Goal: Task Accomplishment & Management: Complete application form

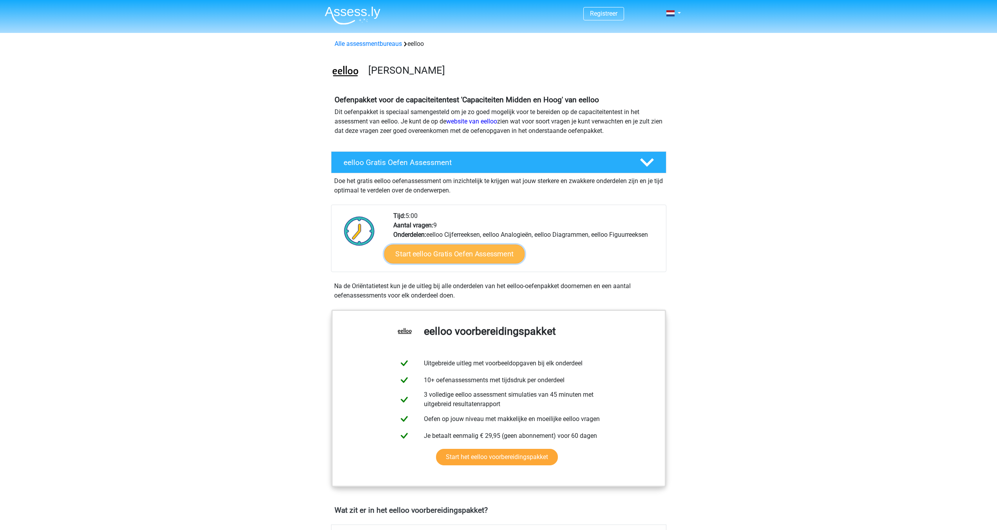
click at [445, 249] on link "Start eelloo Gratis Oefen Assessment" at bounding box center [454, 254] width 141 height 19
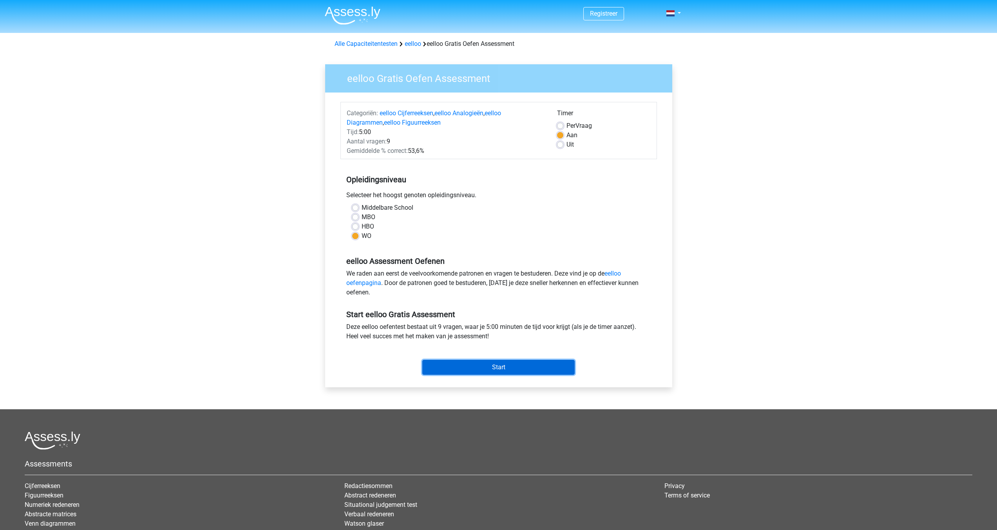
click at [444, 367] on input "Start" at bounding box center [498, 367] width 152 height 15
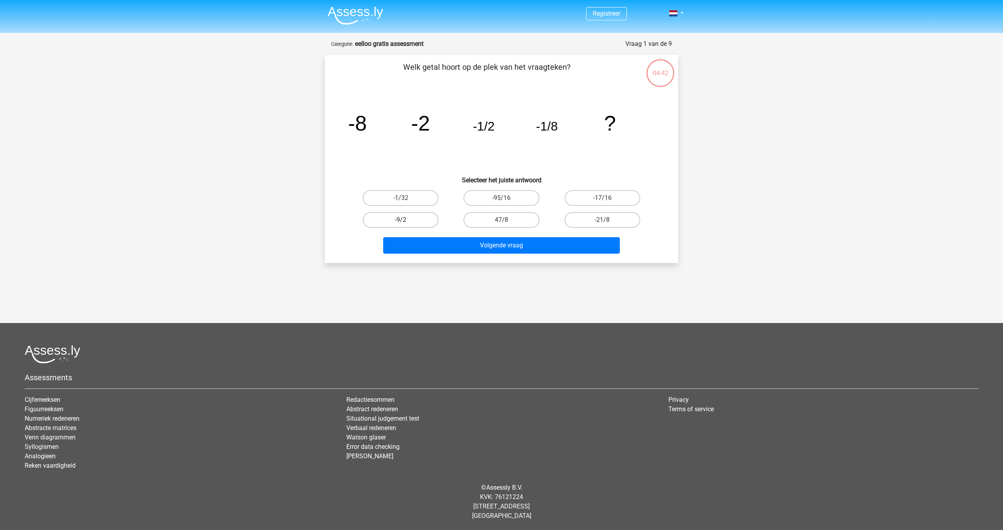
click at [433, 224] on label "-9/2" at bounding box center [401, 220] width 76 height 16
click at [406, 224] on input "-9/2" at bounding box center [403, 222] width 5 height 5
radio input "true"
click at [483, 260] on div "Welk getal hoort op de plek van het vraagteken? image/svg+xml -8 -2 -1/2 -1/8 ?…" at bounding box center [501, 159] width 353 height 208
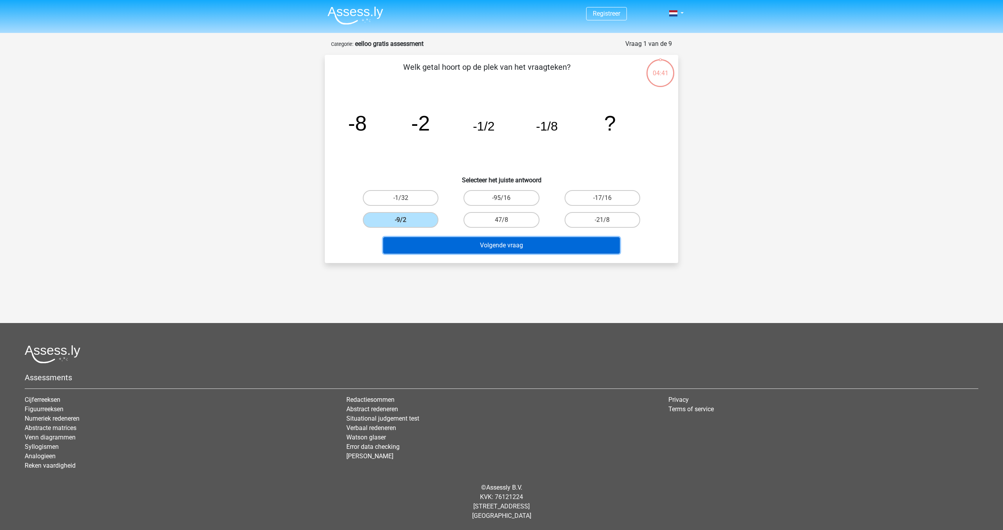
click at [482, 248] on button "Volgende vraag" at bounding box center [501, 245] width 237 height 16
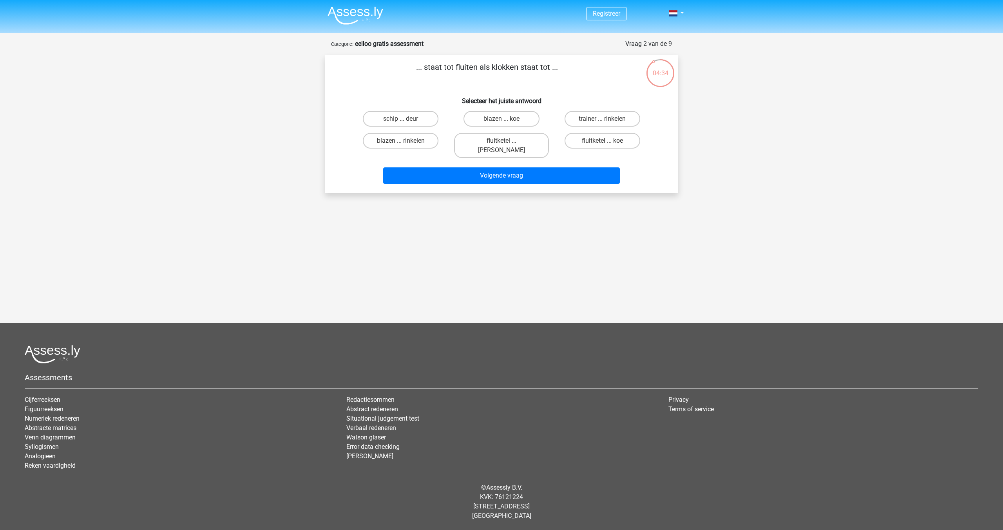
click at [499, 190] on div "Registreer" at bounding box center [501, 209] width 1003 height 419
click at [497, 194] on div "Registreer" at bounding box center [501, 209] width 1003 height 419
click at [486, 144] on label "fluitketel ... luiden" at bounding box center [501, 145] width 94 height 25
click at [502, 144] on input "fluitketel ... luiden" at bounding box center [504, 143] width 5 height 5
radio input "true"
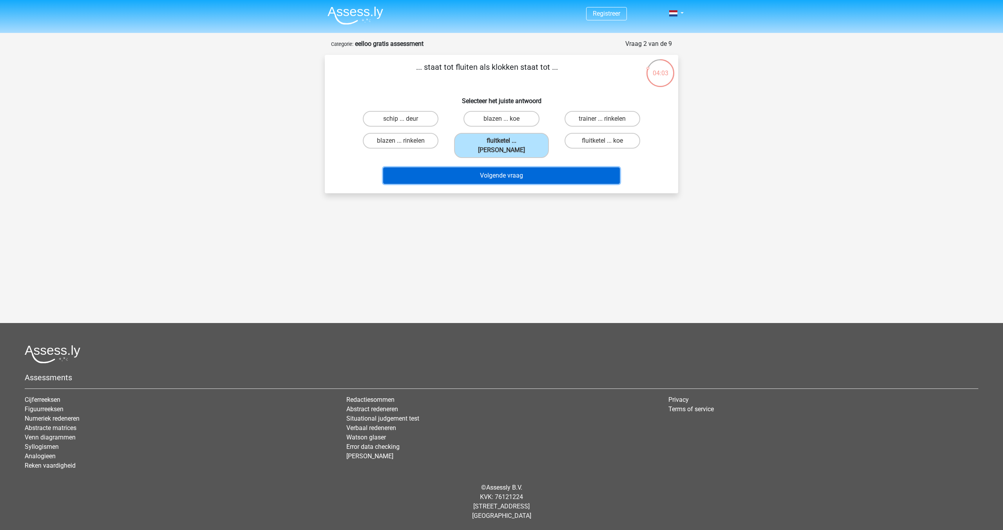
click at [489, 167] on button "Volgende vraag" at bounding box center [501, 175] width 237 height 16
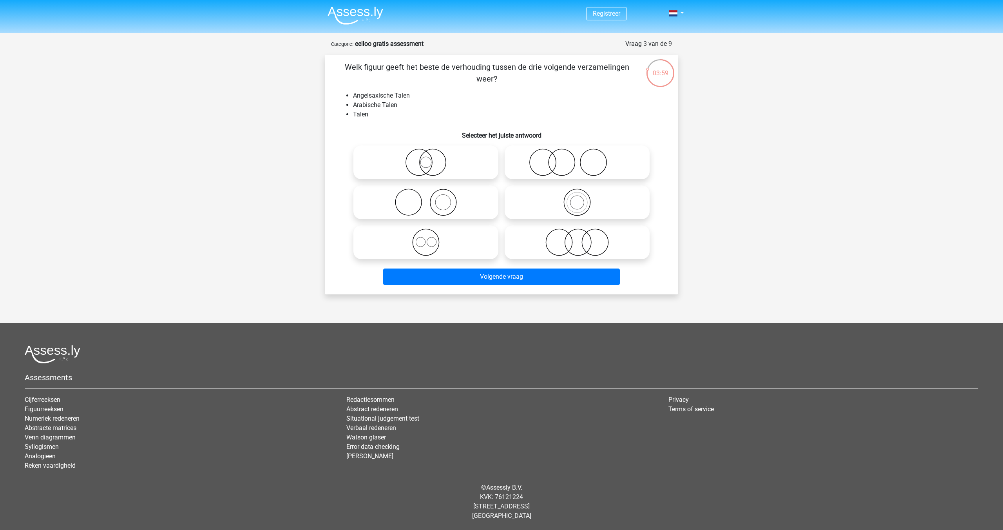
click at [503, 106] on li "Arabische Talen" at bounding box center [509, 104] width 313 height 9
click at [430, 246] on circle at bounding box center [431, 241] width 9 height 9
click at [430, 238] on input "radio" at bounding box center [428, 235] width 5 height 5
radio input "true"
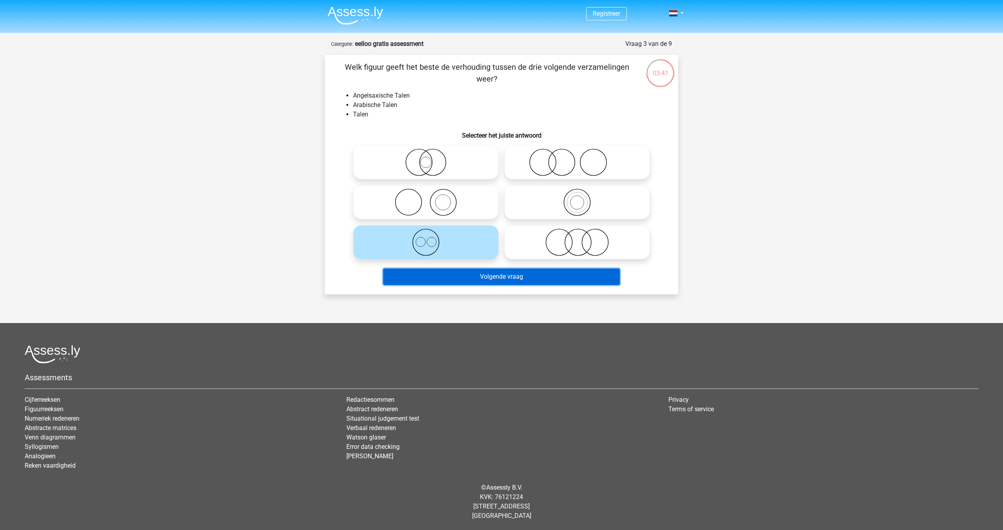
click at [460, 282] on button "Volgende vraag" at bounding box center [501, 276] width 237 height 16
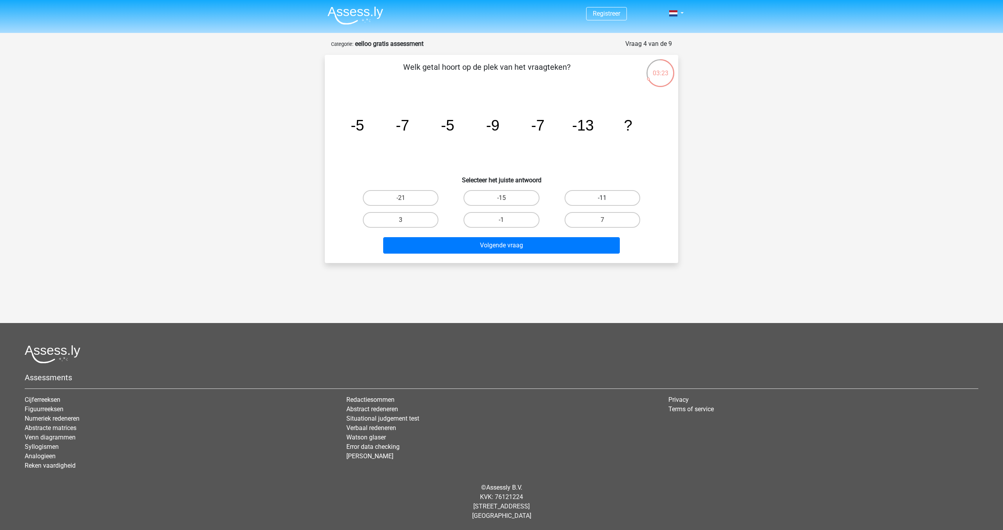
click at [591, 196] on label "-11" at bounding box center [603, 198] width 76 height 16
click at [602, 198] on input "-11" at bounding box center [604, 200] width 5 height 5
radio input "true"
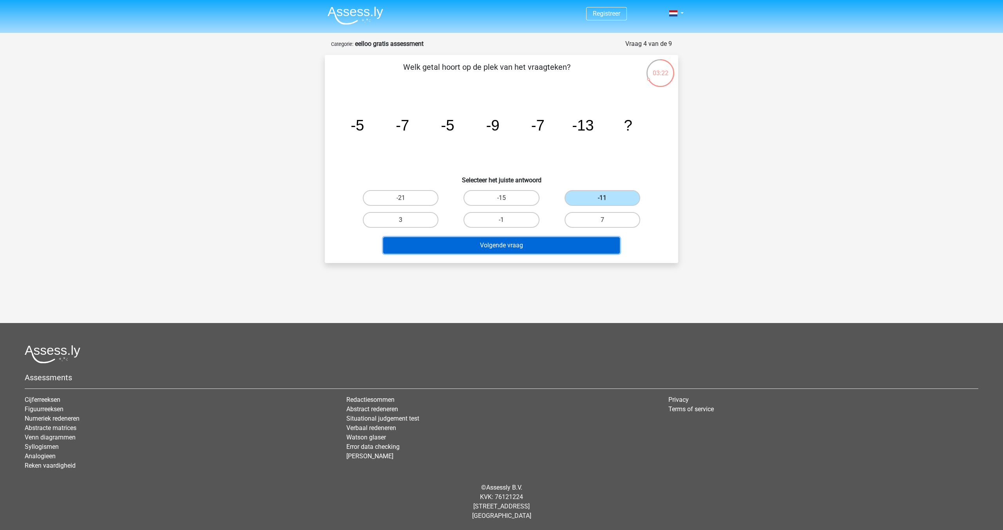
click at [577, 239] on button "Volgende vraag" at bounding box center [501, 245] width 237 height 16
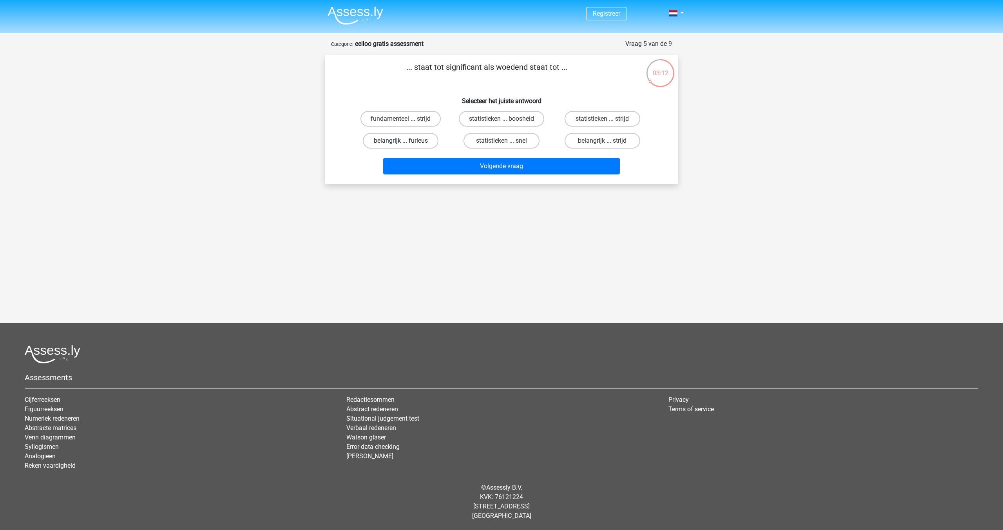
click at [393, 136] on label "belangrijk ... furieus" at bounding box center [401, 141] width 76 height 16
click at [401, 141] on input "belangrijk ... furieus" at bounding box center [403, 143] width 5 height 5
radio input "true"
click at [432, 167] on button "Volgende vraag" at bounding box center [501, 166] width 237 height 16
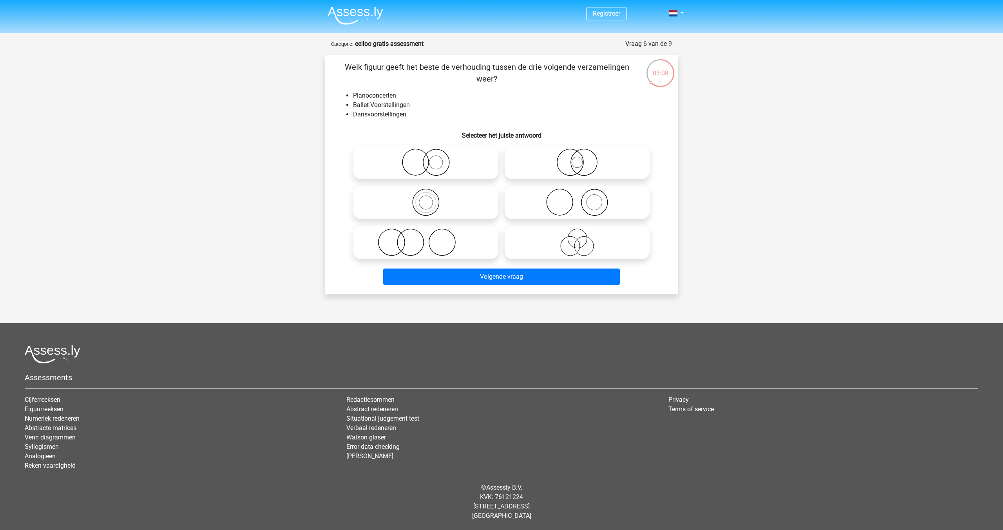
click at [460, 127] on h6 "Selecteer het juiste antwoord" at bounding box center [501, 132] width 328 height 14
click at [426, 240] on icon at bounding box center [426, 241] width 139 height 27
click at [426, 238] on input "radio" at bounding box center [428, 235] width 5 height 5
radio input "true"
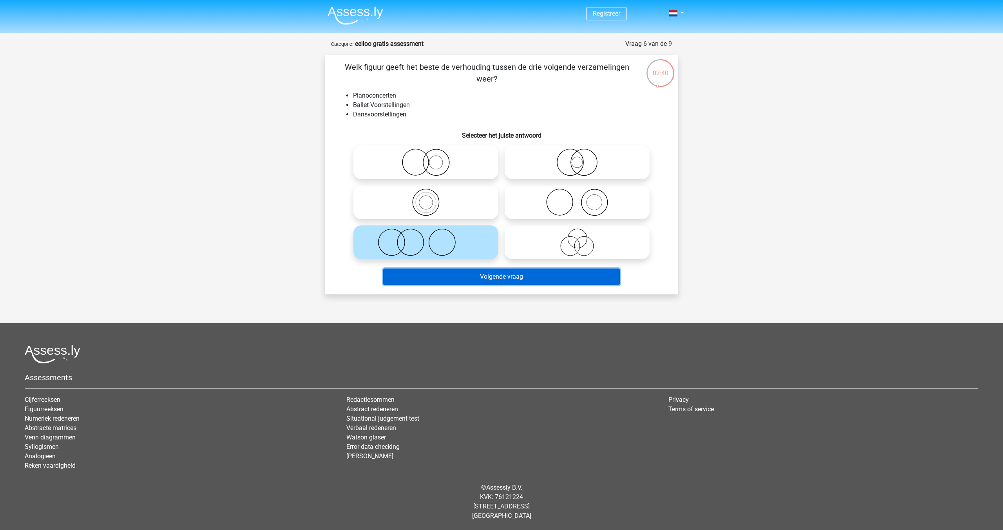
click at [445, 278] on button "Volgende vraag" at bounding box center [501, 276] width 237 height 16
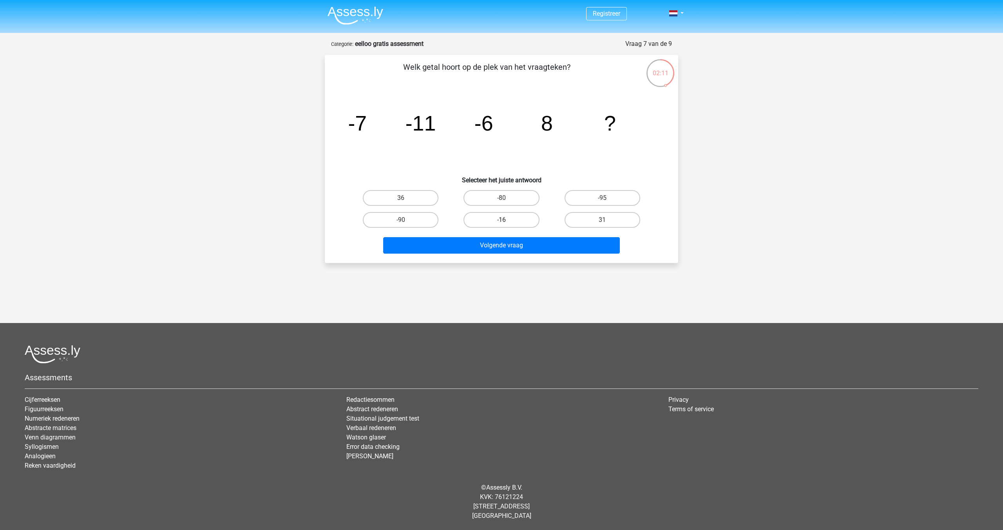
click at [527, 217] on label "-16" at bounding box center [502, 220] width 76 height 16
click at [507, 220] on input "-16" at bounding box center [504, 222] width 5 height 5
radio input "true"
click at [526, 254] on div "Volgende vraag" at bounding box center [501, 247] width 303 height 20
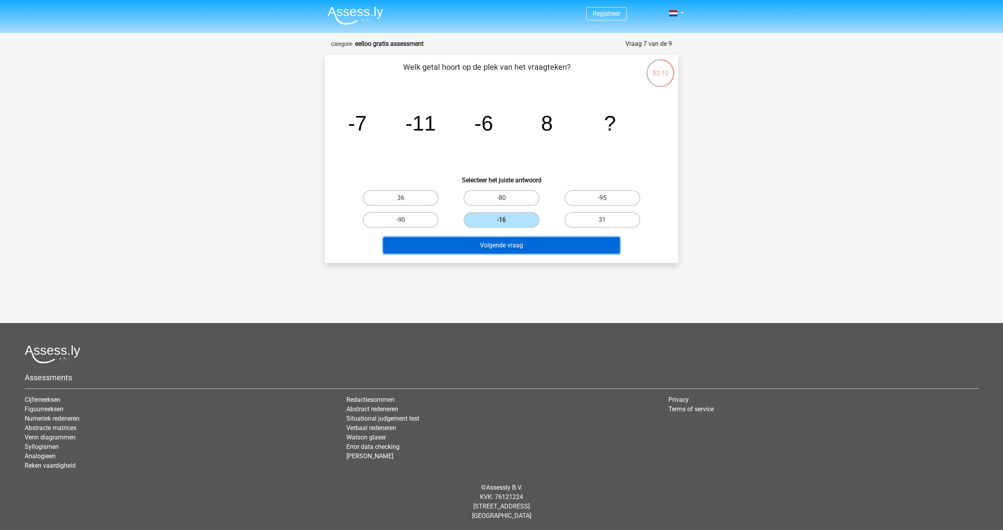
click at [525, 246] on button "Volgende vraag" at bounding box center [501, 245] width 237 height 16
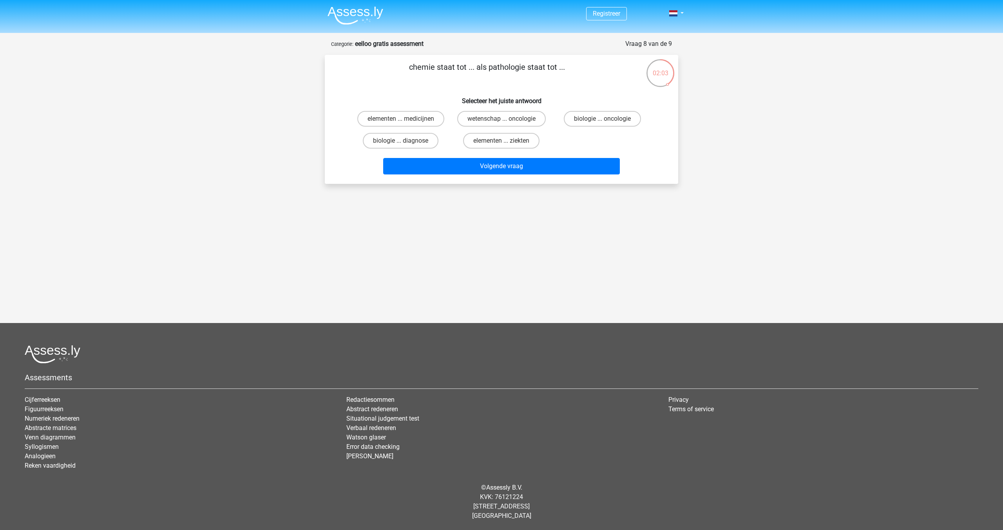
click at [461, 208] on div "Registreer" at bounding box center [501, 205] width 1003 height 410
click at [478, 143] on label "elementen ... ziekten" at bounding box center [501, 141] width 76 height 16
click at [502, 143] on input "elementen ... ziekten" at bounding box center [504, 143] width 5 height 5
radio input "true"
click at [468, 162] on button "Volgende vraag" at bounding box center [501, 166] width 237 height 16
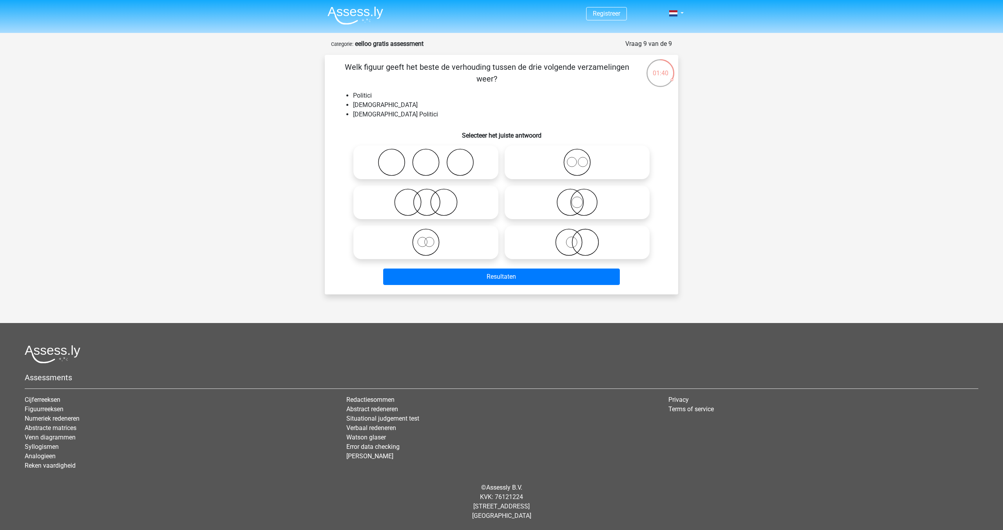
click at [478, 109] on li "[DEMOGRAPHIC_DATA]" at bounding box center [509, 104] width 313 height 9
click at [583, 209] on icon at bounding box center [577, 201] width 139 height 27
click at [582, 198] on input "radio" at bounding box center [579, 195] width 5 height 5
radio input "true"
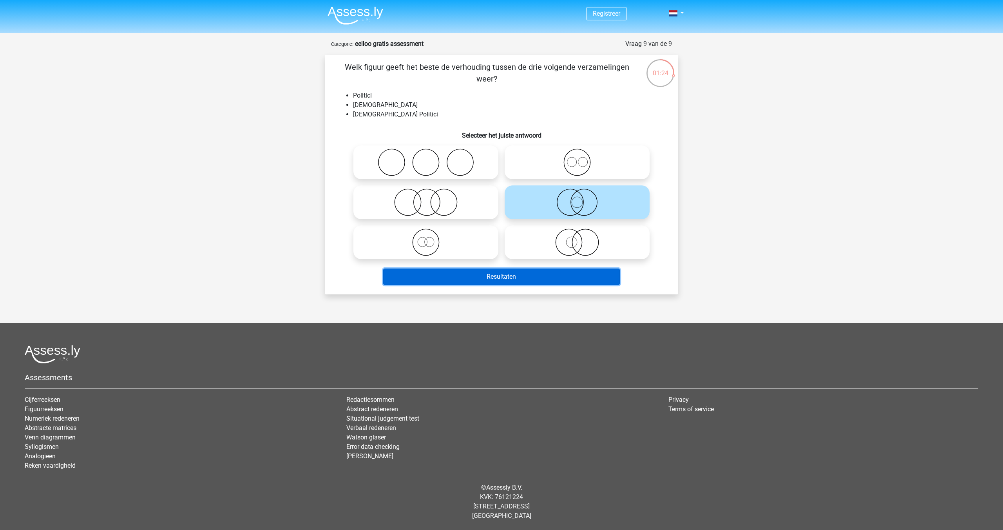
click at [554, 268] on button "Resultaten" at bounding box center [501, 276] width 237 height 16
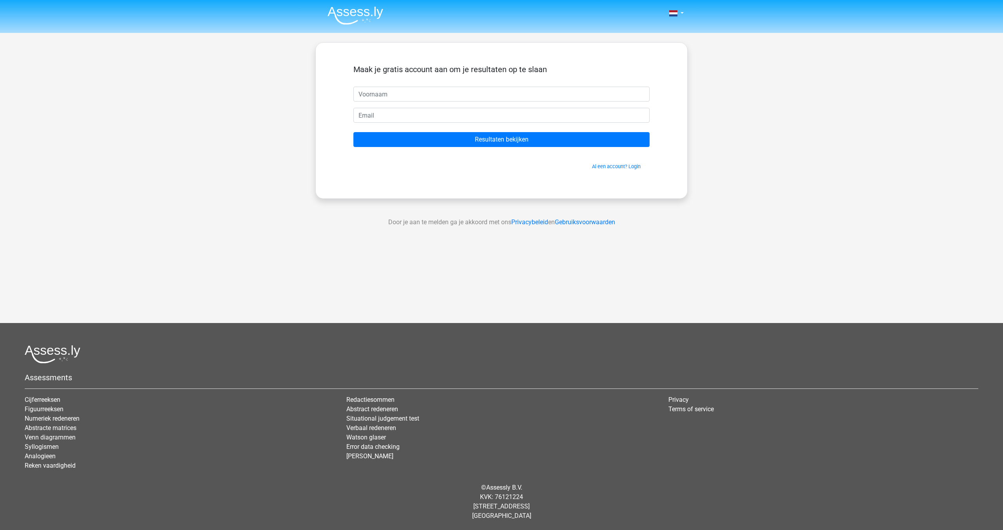
click at [512, 96] on input "text" at bounding box center [501, 94] width 296 height 15
type input "willem"
click at [473, 122] on input "email" at bounding box center [501, 115] width 296 height 15
type input "willemwolswijk124@outlook.com"
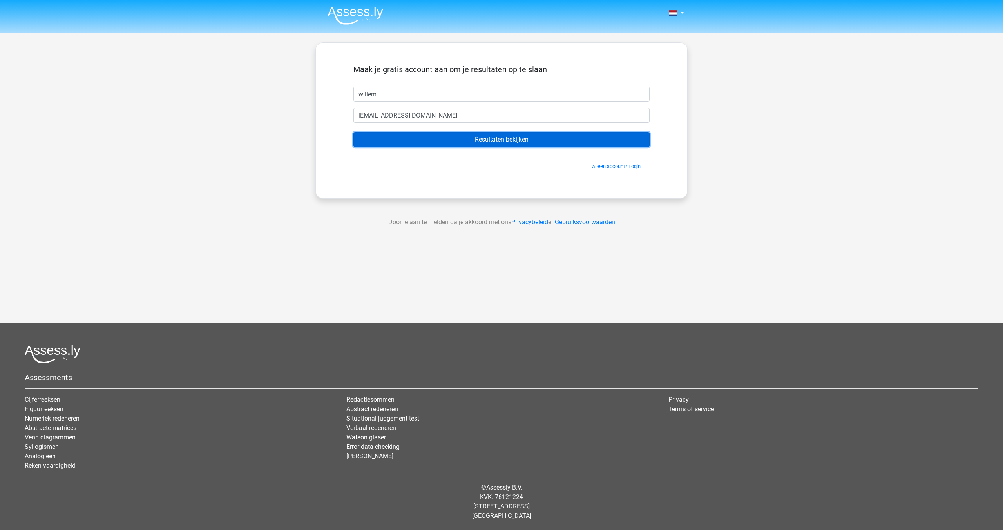
click at [440, 143] on input "Resultaten bekijken" at bounding box center [501, 139] width 296 height 15
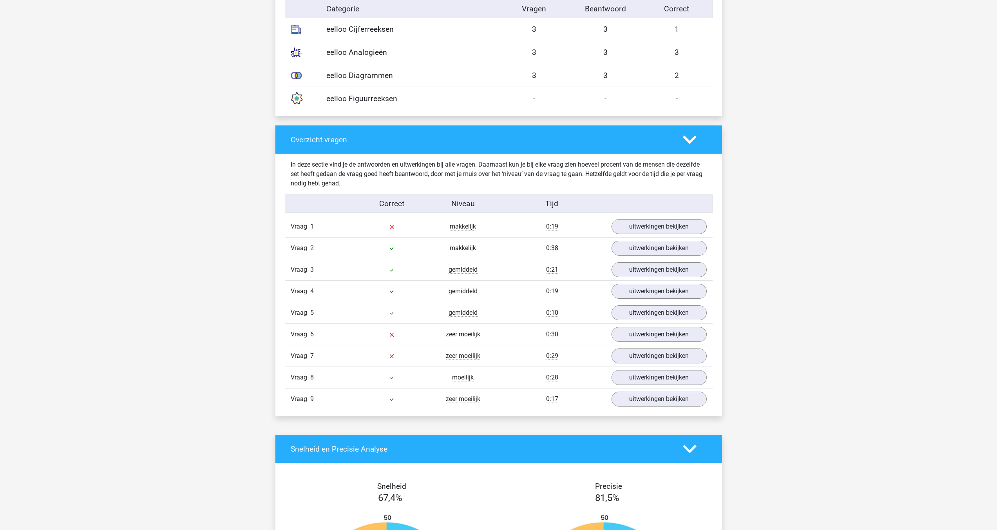
scroll to position [683, 0]
click at [641, 221] on link "uitwerkingen bekijken" at bounding box center [658, 225] width 109 height 17
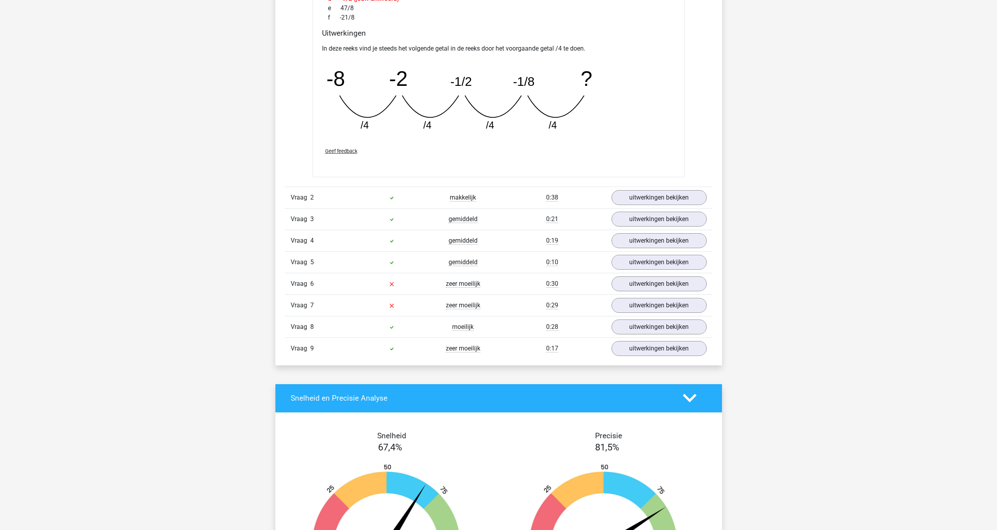
scroll to position [983, 0]
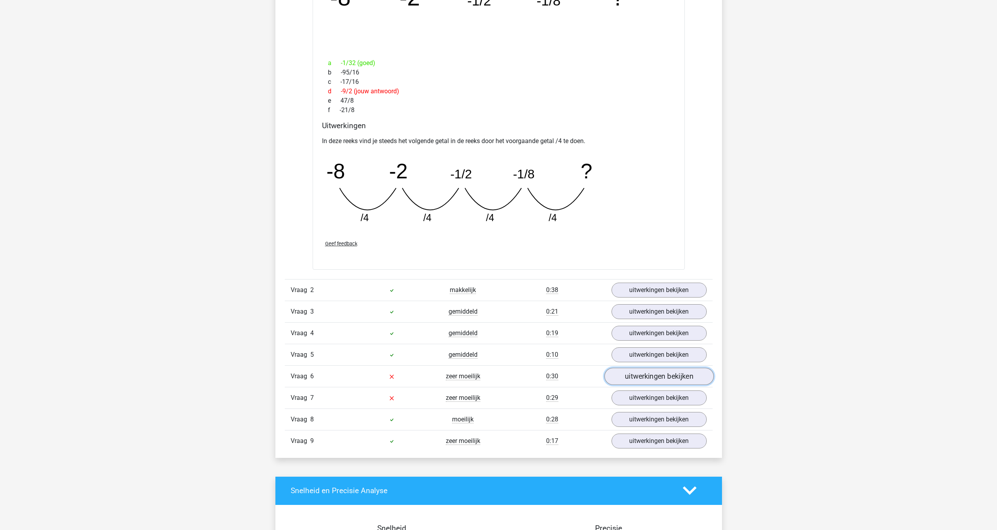
click at [653, 375] on link "uitwerkingen bekijken" at bounding box center [658, 376] width 109 height 17
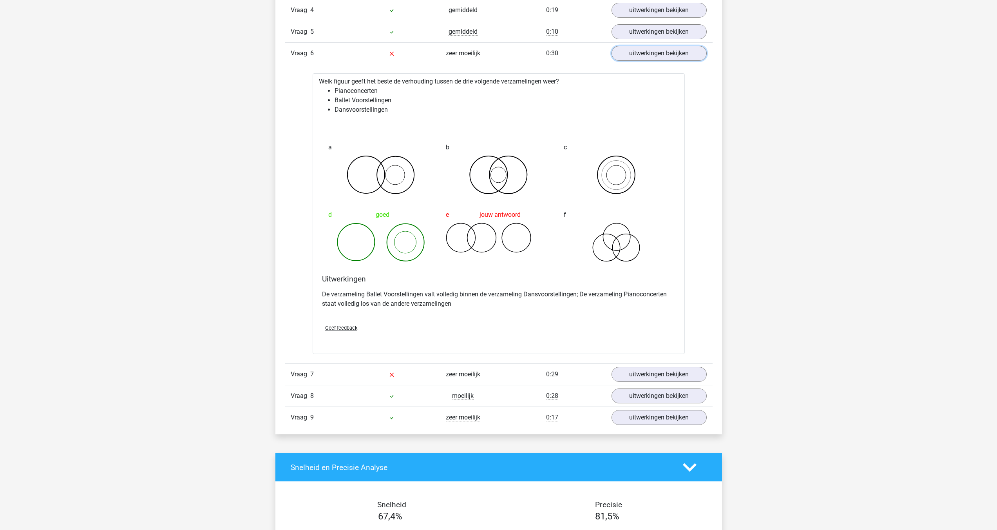
scroll to position [1378, 0]
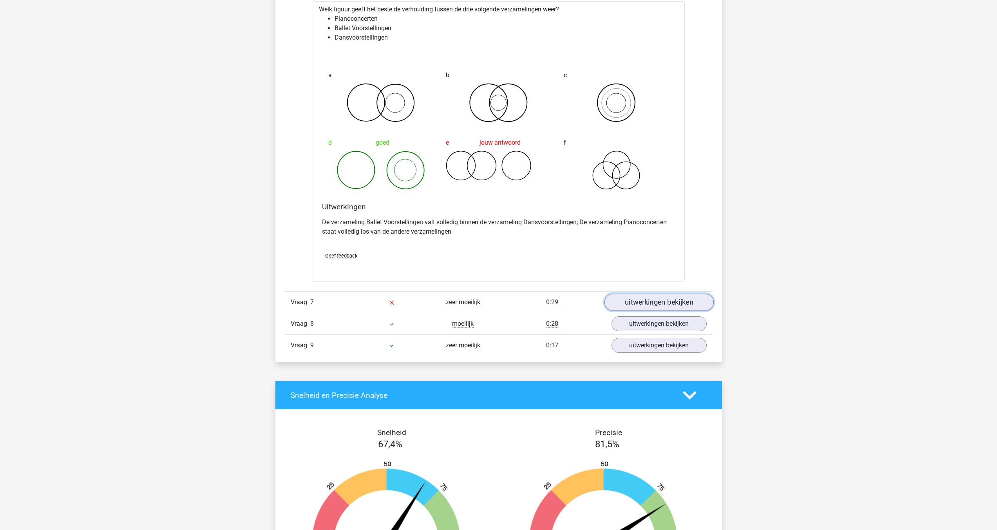
click at [653, 298] on link "uitwerkingen bekijken" at bounding box center [658, 302] width 109 height 17
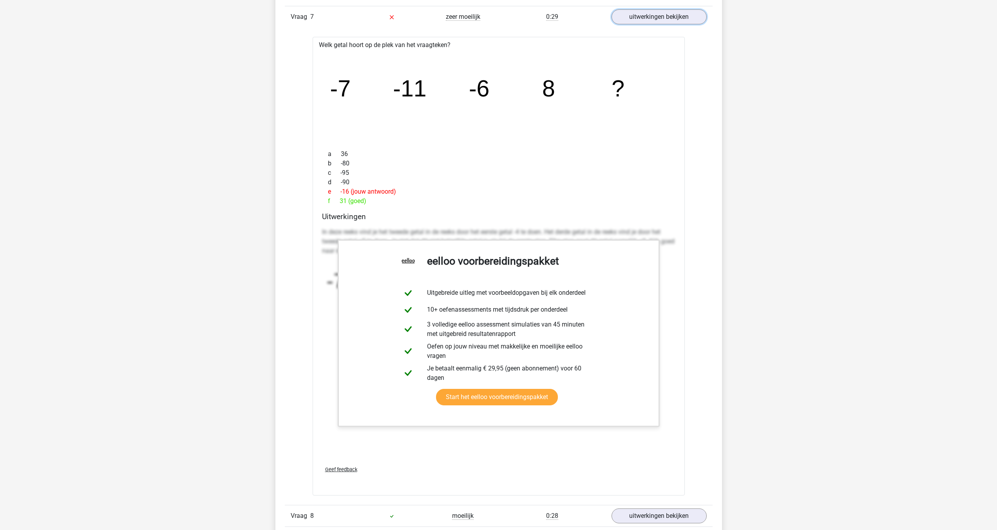
scroll to position [1669, 0]
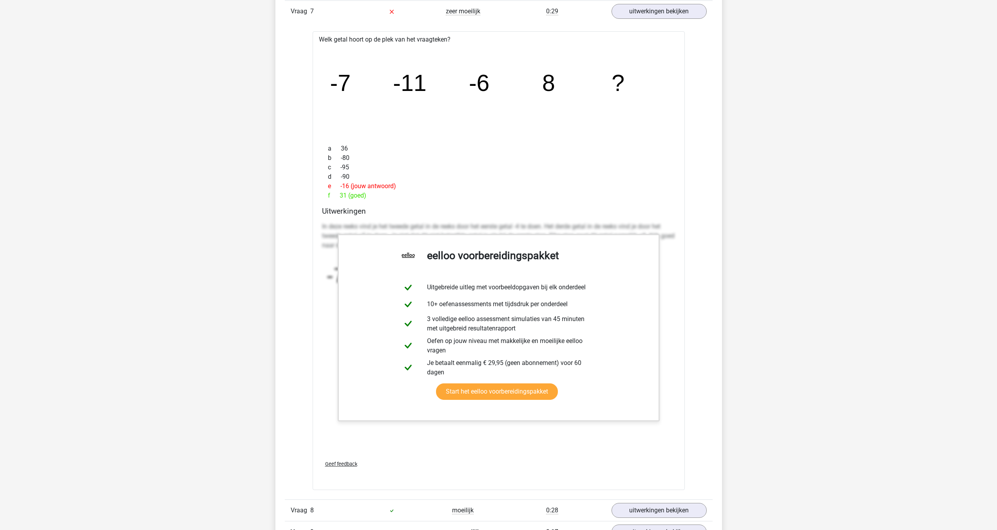
click at [676, 349] on div "Uitwerkingen In deze reeks vind je het tweede getal in de reeks door het eerste…" at bounding box center [499, 330] width 360 height 247
